Goal: Task Accomplishment & Management: Use online tool/utility

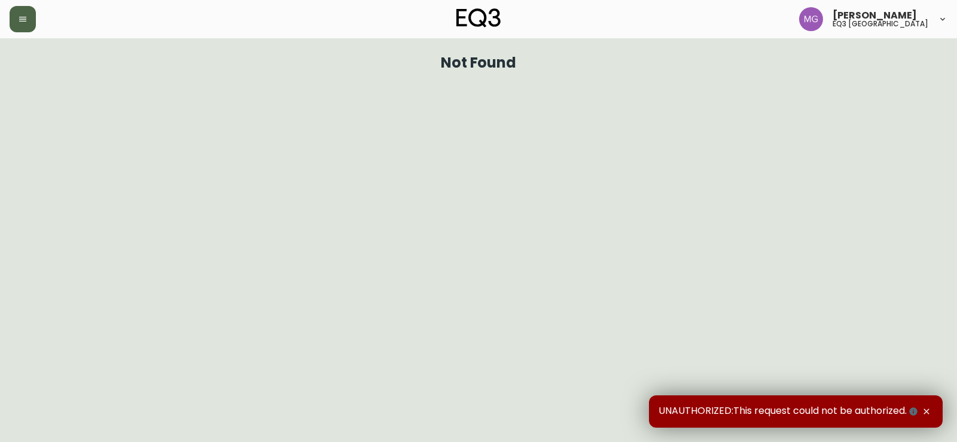
click at [25, 13] on button "button" at bounding box center [23, 19] width 26 height 26
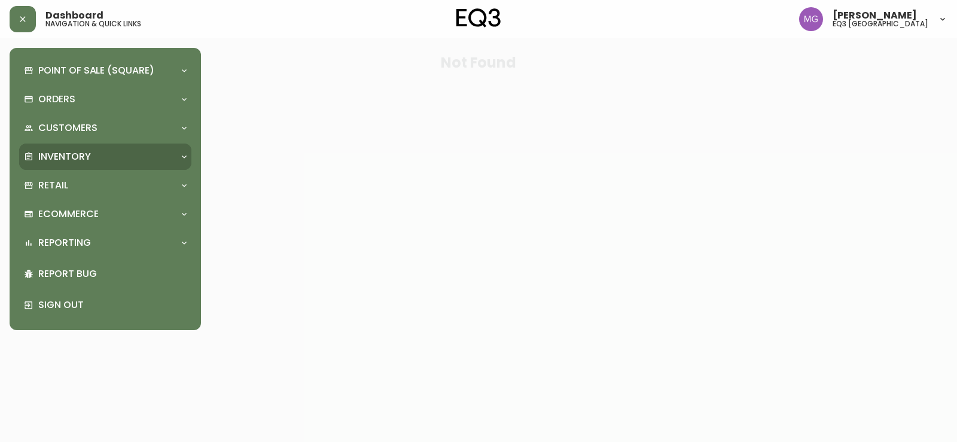
click at [84, 163] on p "Inventory" at bounding box center [64, 156] width 53 height 13
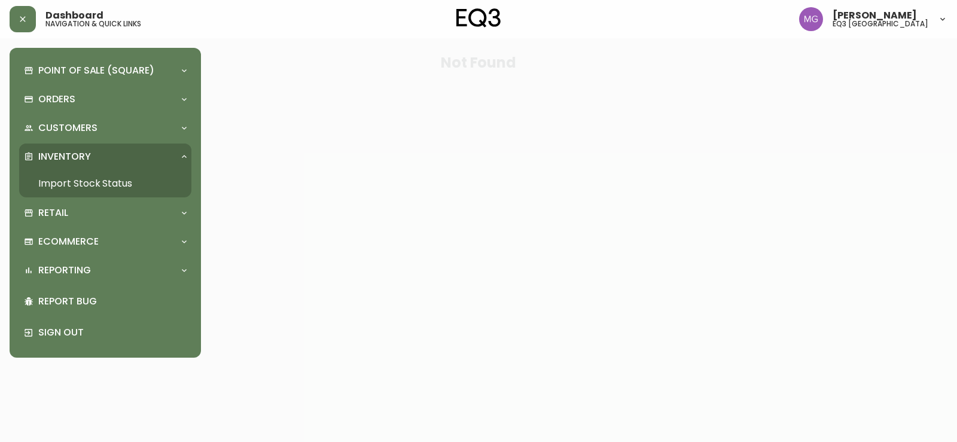
click at [88, 179] on link "Import Stock Status" at bounding box center [105, 184] width 172 height 28
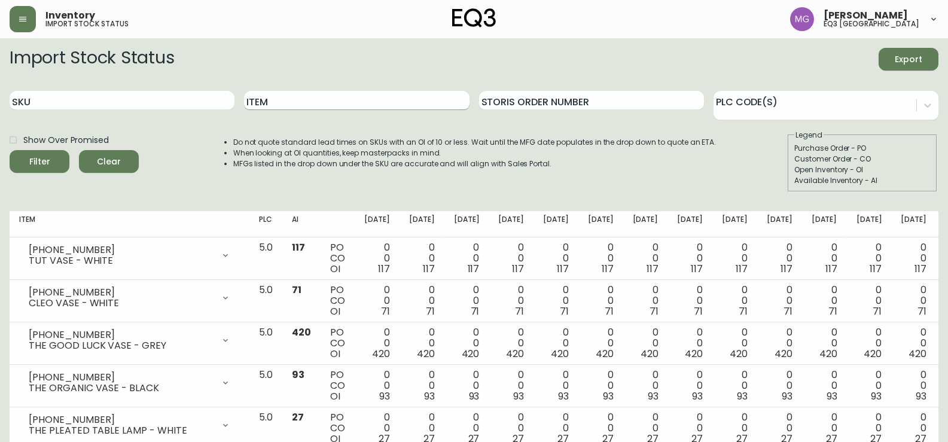
click at [357, 95] on input "Item" at bounding box center [356, 100] width 225 height 19
type input "sculptural"
click at [10, 150] on button "Filter" at bounding box center [40, 161] width 60 height 23
